Goal: Information Seeking & Learning: Find specific fact

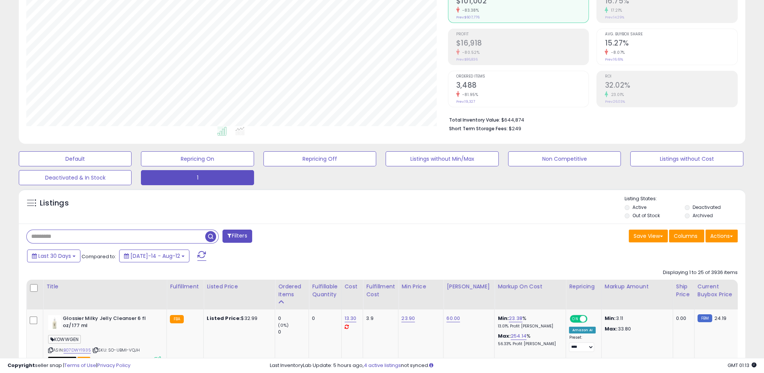
scroll to position [154, 422]
click at [283, 294] on div "Ordered Items" at bounding box center [291, 290] width 27 height 16
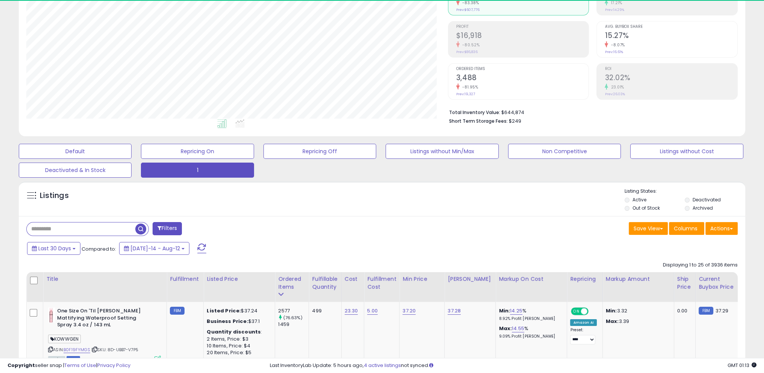
scroll to position [56, 0]
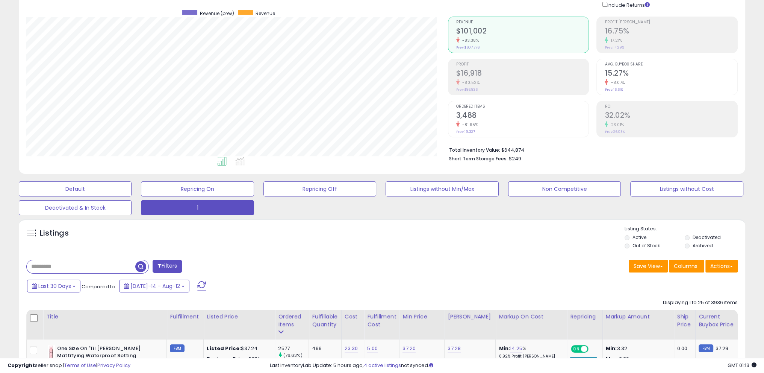
click at [206, 253] on div "Listings Active" at bounding box center [382, 236] width 727 height 35
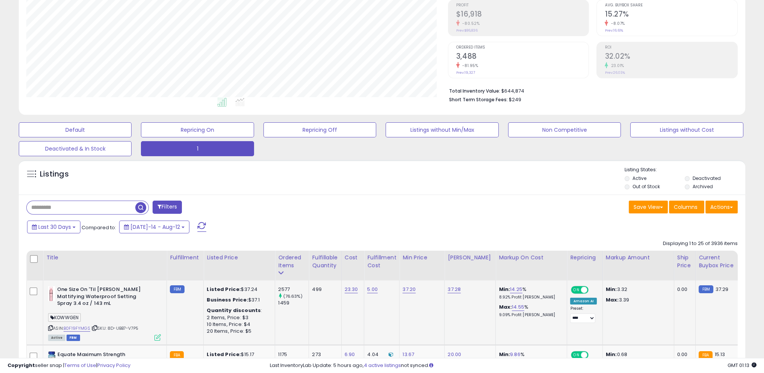
scroll to position [168, 0]
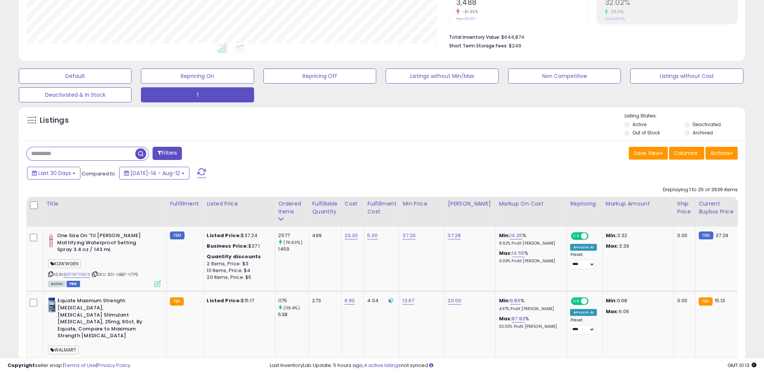
click at [216, 176] on div "Last 30 Days Compared to: [DATE]-14 - Aug-12" at bounding box center [292, 173] width 534 height 17
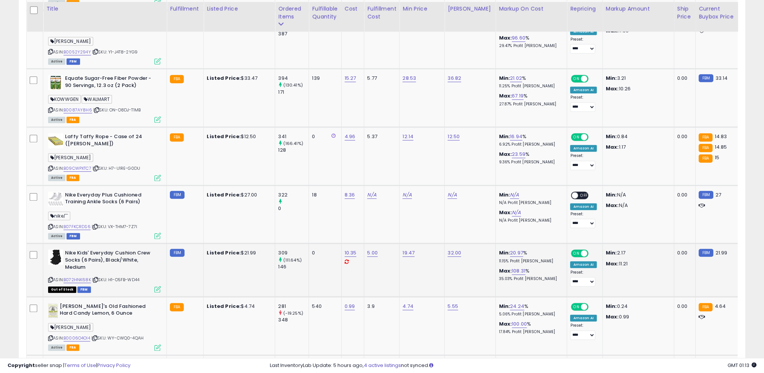
scroll to position [733, 0]
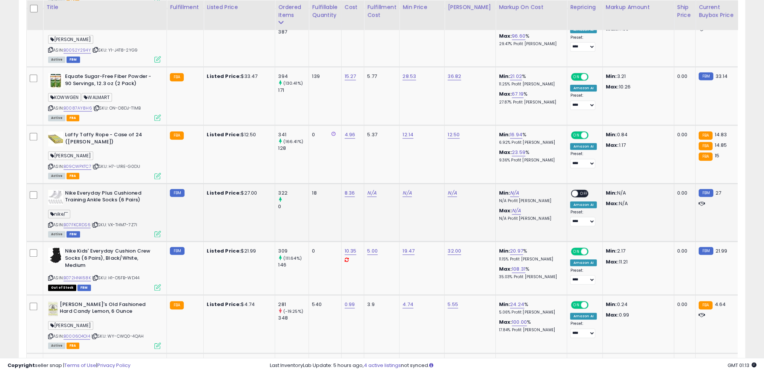
click at [96, 223] on icon at bounding box center [95, 225] width 5 height 4
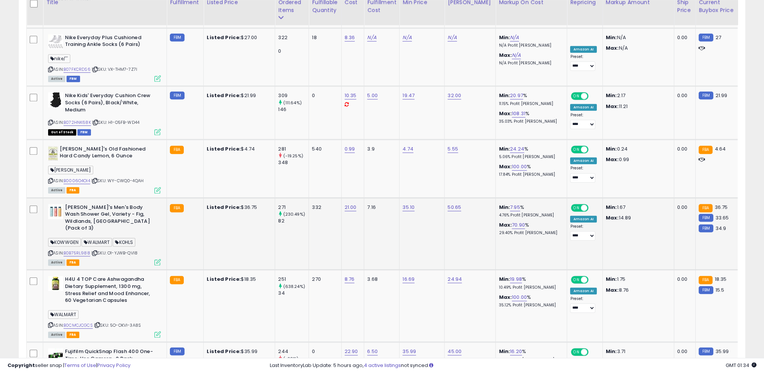
scroll to position [996, 0]
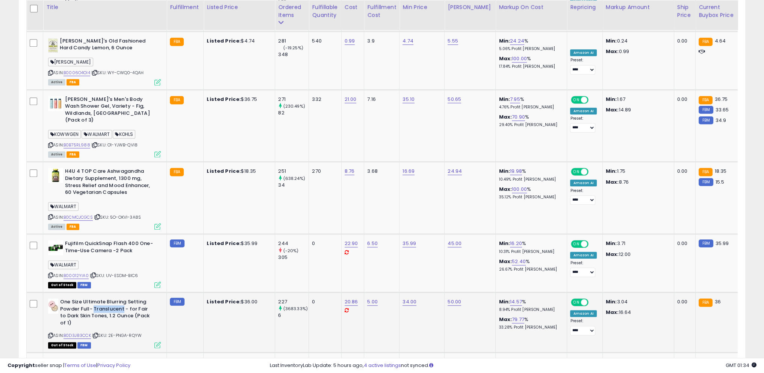
drag, startPoint x: 93, startPoint y: 277, endPoint x: 123, endPoint y: 278, distance: 29.7
click at [123, 298] on b "One Size Ultimate Blurring Setting Powder Full- Translucent - for Fair to Dark …" at bounding box center [105, 313] width 91 height 30
copy b "Translucent"
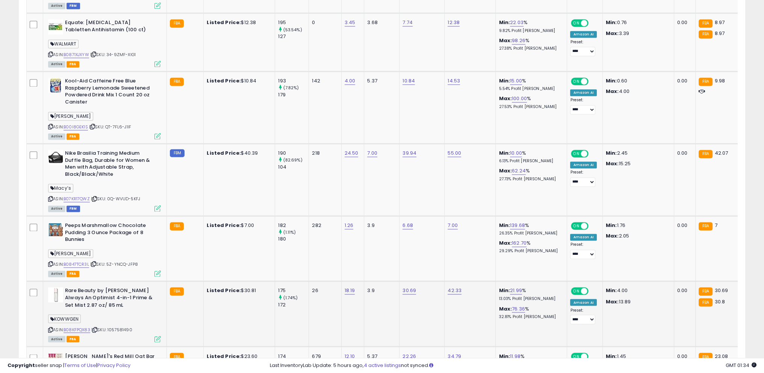
scroll to position [1700, 0]
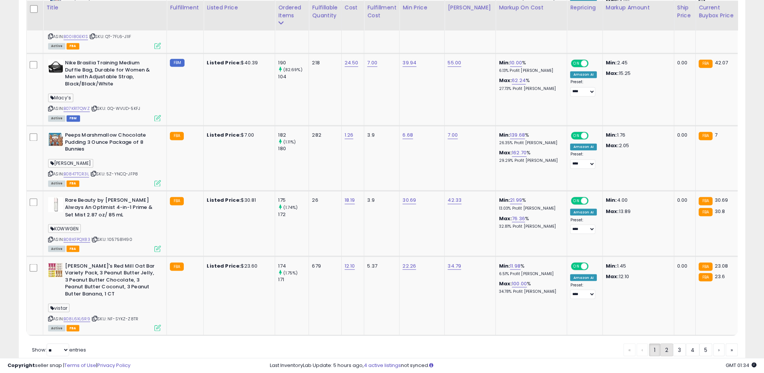
click at [669, 343] on link "2" at bounding box center [667, 349] width 13 height 13
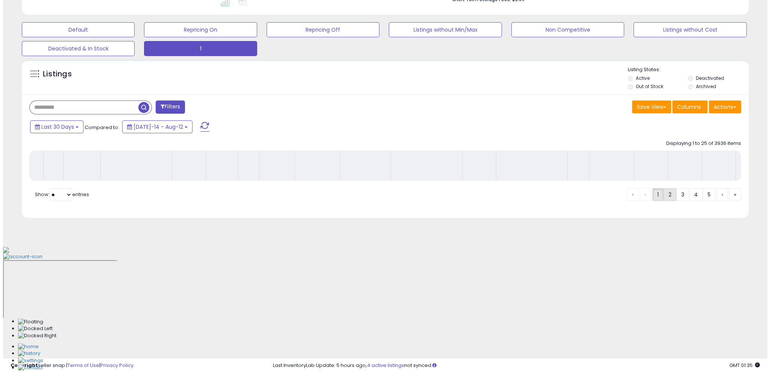
scroll to position [93, 0]
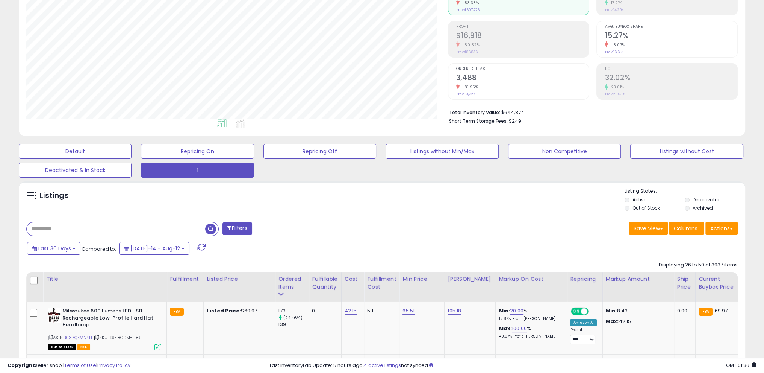
click at [68, 231] on input "text" at bounding box center [116, 228] width 179 height 13
paste input "**********"
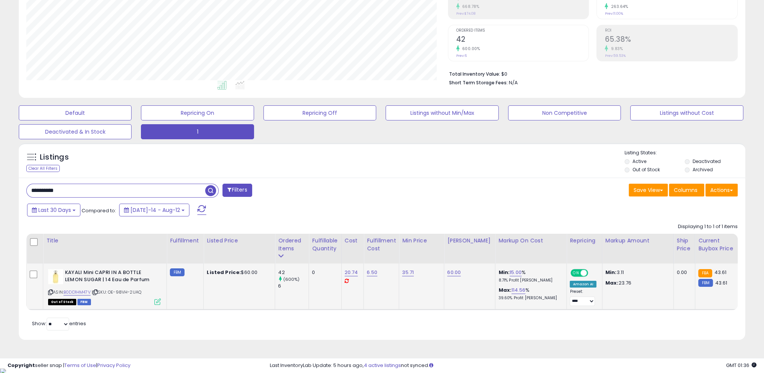
scroll to position [154, 422]
drag, startPoint x: 352, startPoint y: 272, endPoint x: 343, endPoint y: 273, distance: 9.8
click at [343, 273] on td "20.74" at bounding box center [352, 286] width 23 height 46
copy link "20.74"
click at [49, 291] on icon at bounding box center [50, 292] width 5 height 4
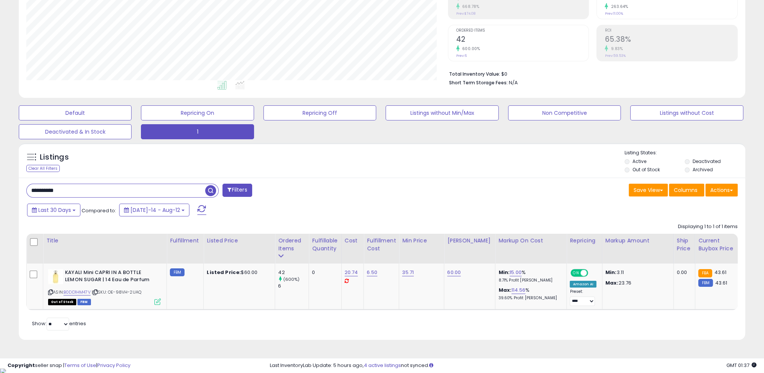
drag, startPoint x: 94, startPoint y: 184, endPoint x: 0, endPoint y: 194, distance: 94.6
click at [0, 194] on div "**********" at bounding box center [382, 130] width 764 height 475
paste input "text"
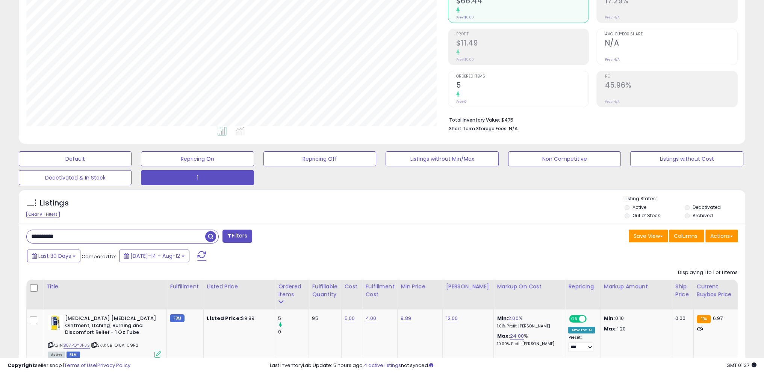
drag, startPoint x: 83, startPoint y: 229, endPoint x: 81, endPoint y: 235, distance: 6.4
click at [81, 234] on input "**********" at bounding box center [116, 236] width 179 height 13
drag, startPoint x: 81, startPoint y: 235, endPoint x: 0, endPoint y: 237, distance: 81.2
click at [0, 237] on div "**********" at bounding box center [382, 179] width 764 height 481
paste input "text"
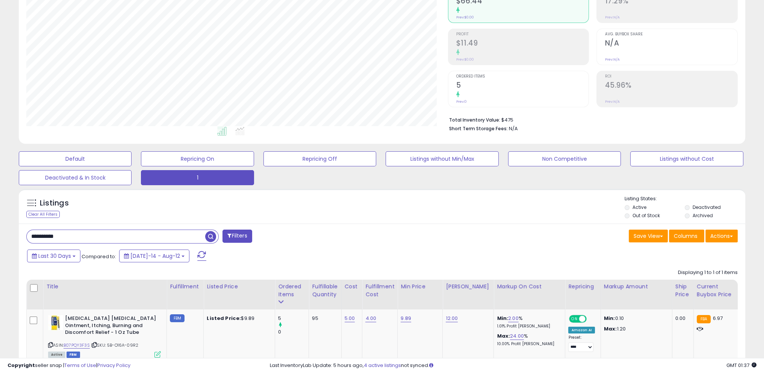
type input "**********"
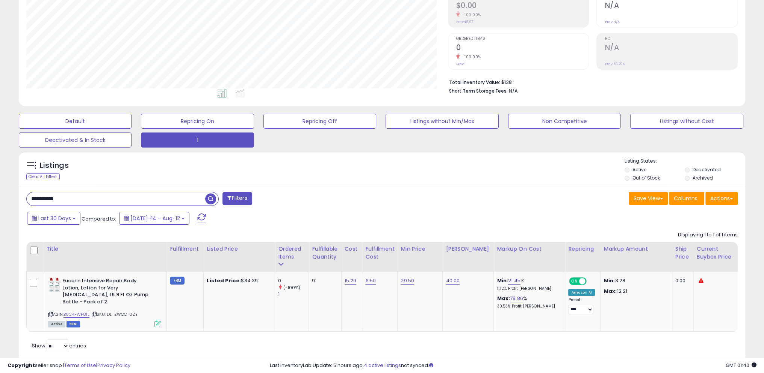
drag, startPoint x: 85, startPoint y: 203, endPoint x: 8, endPoint y: 208, distance: 77.6
click at [0, 197] on div "**********" at bounding box center [382, 145] width 764 height 488
